Goal: Navigation & Orientation: Find specific page/section

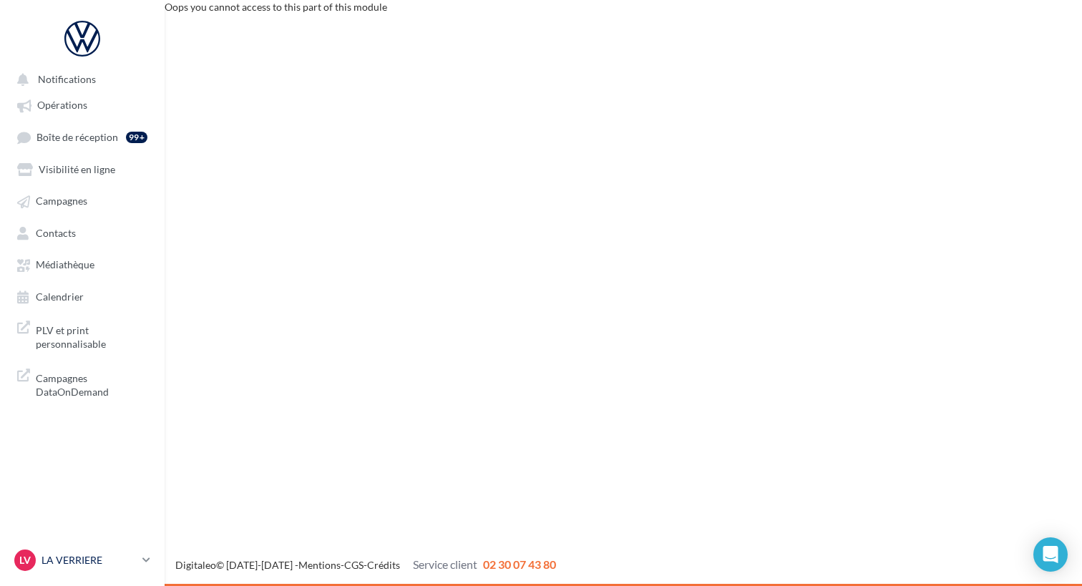
click at [117, 550] on div "LV LA VERRIERE vw-mafr-78320" at bounding box center [75, 560] width 122 height 21
click at [149, 555] on icon at bounding box center [146, 560] width 8 height 12
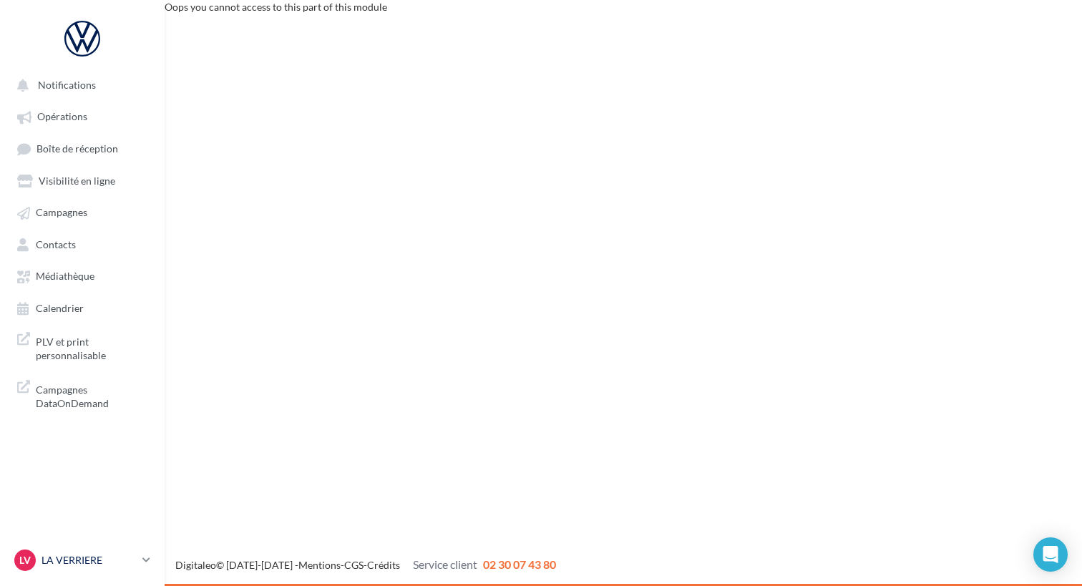
click at [147, 557] on icon at bounding box center [146, 560] width 8 height 12
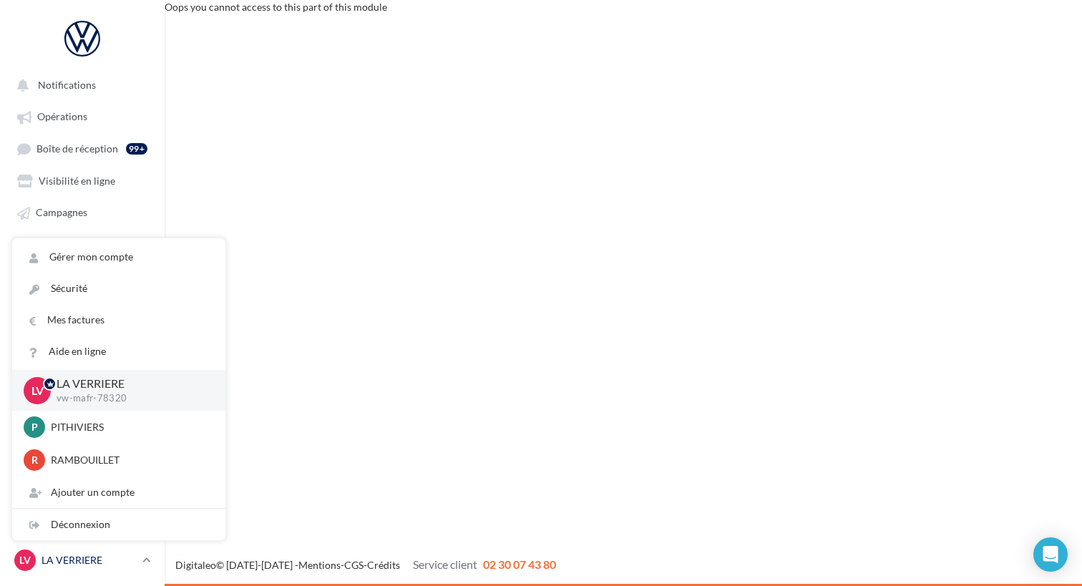
click at [143, 563] on icon at bounding box center [146, 560] width 8 height 12
